Goal: Find specific page/section: Find specific page/section

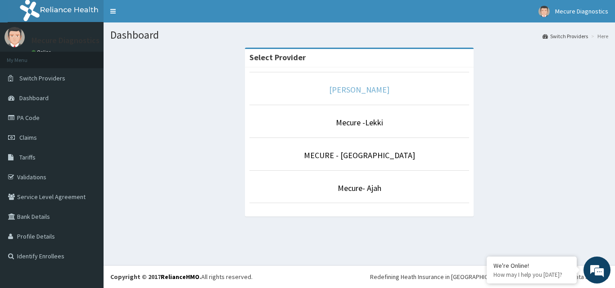
click at [384, 90] on link "[PERSON_NAME]" at bounding box center [359, 90] width 60 height 10
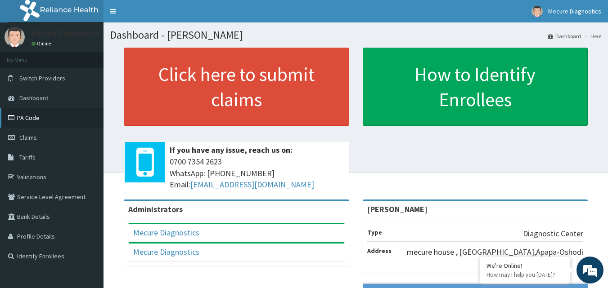
click at [37, 118] on link "PA Code" at bounding box center [52, 118] width 104 height 20
